Goal: Find specific page/section: Find specific page/section

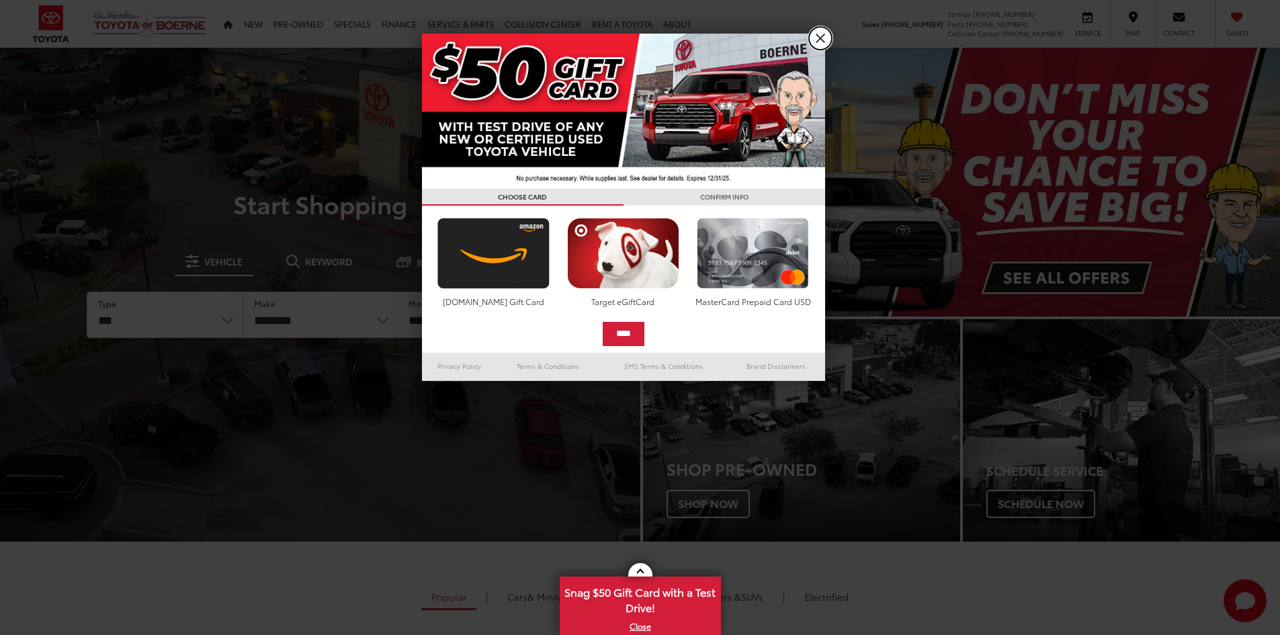
click at [821, 31] on link "X" at bounding box center [820, 38] width 23 height 23
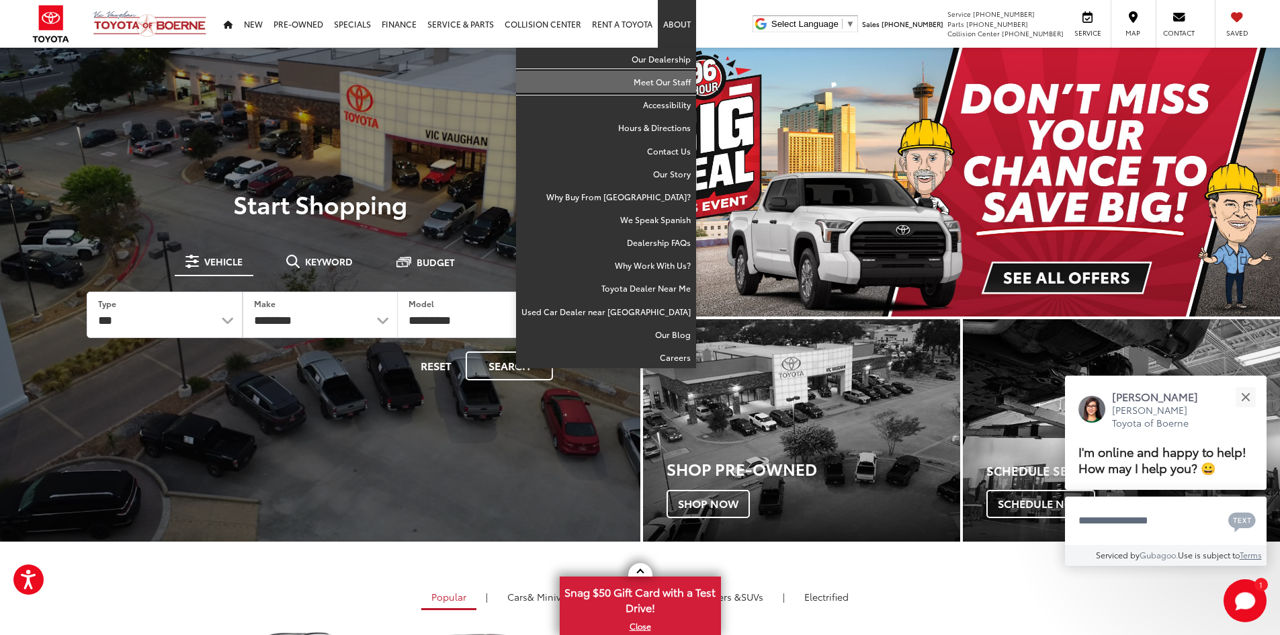
click at [657, 88] on link "Meet Our Staff" at bounding box center [606, 82] width 180 height 23
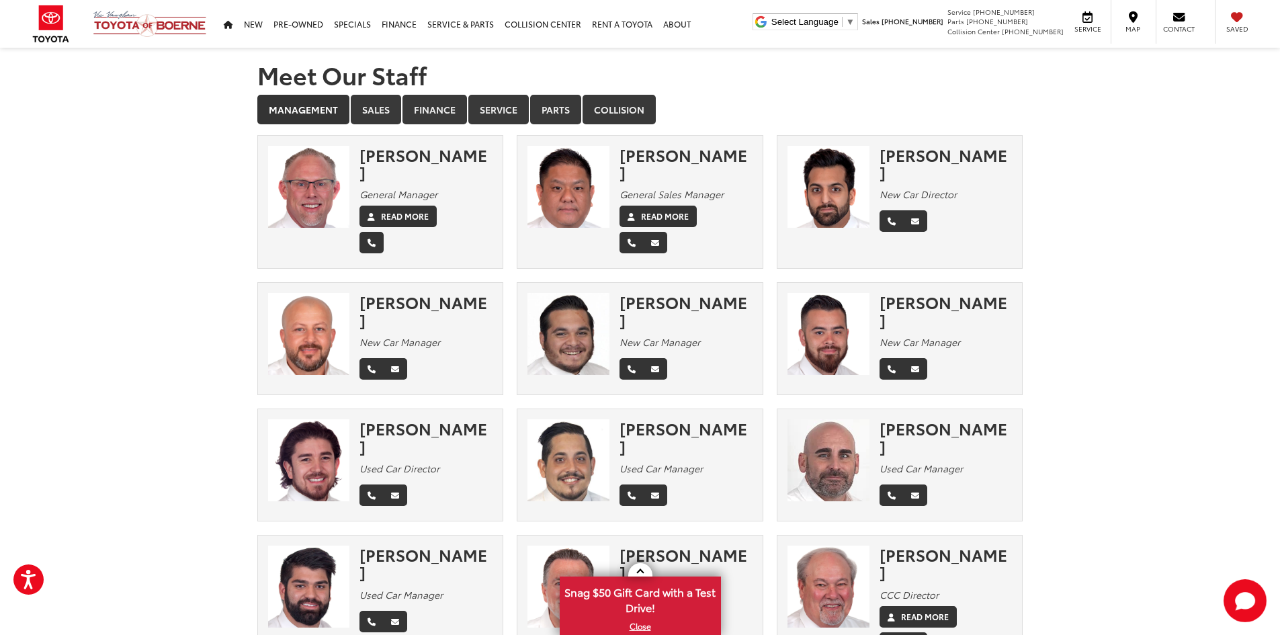
click at [446, 155] on div "[PERSON_NAME]" at bounding box center [426, 164] width 133 height 36
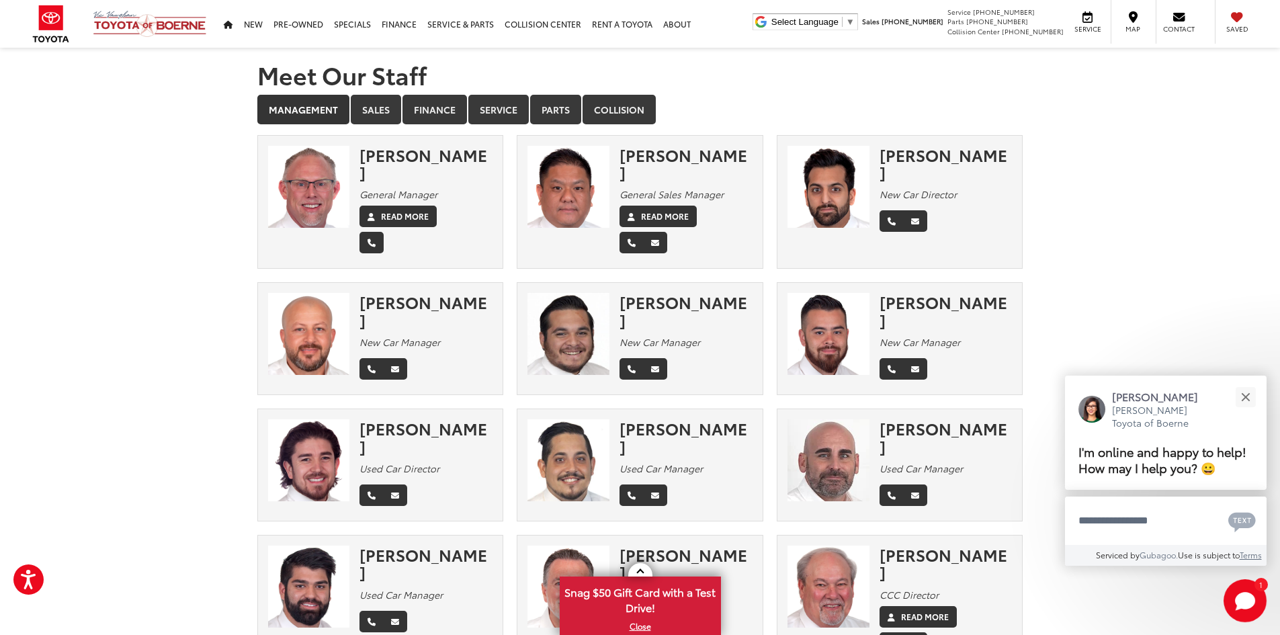
click at [1104, 189] on section "Meet Our Staff Management Sales Finance Service Parts Collision × Chris Frankli…" at bounding box center [640, 435] width 1280 height 774
drag, startPoint x: 1104, startPoint y: 189, endPoint x: 1098, endPoint y: 151, distance: 38.1
click at [1098, 151] on section "Meet Our Staff Management Sales Finance Service Parts Collision × Chris Frankli…" at bounding box center [640, 435] width 1280 height 774
click at [1250, 394] on button "Close" at bounding box center [1245, 396] width 29 height 29
